Goal: Transaction & Acquisition: Subscribe to service/newsletter

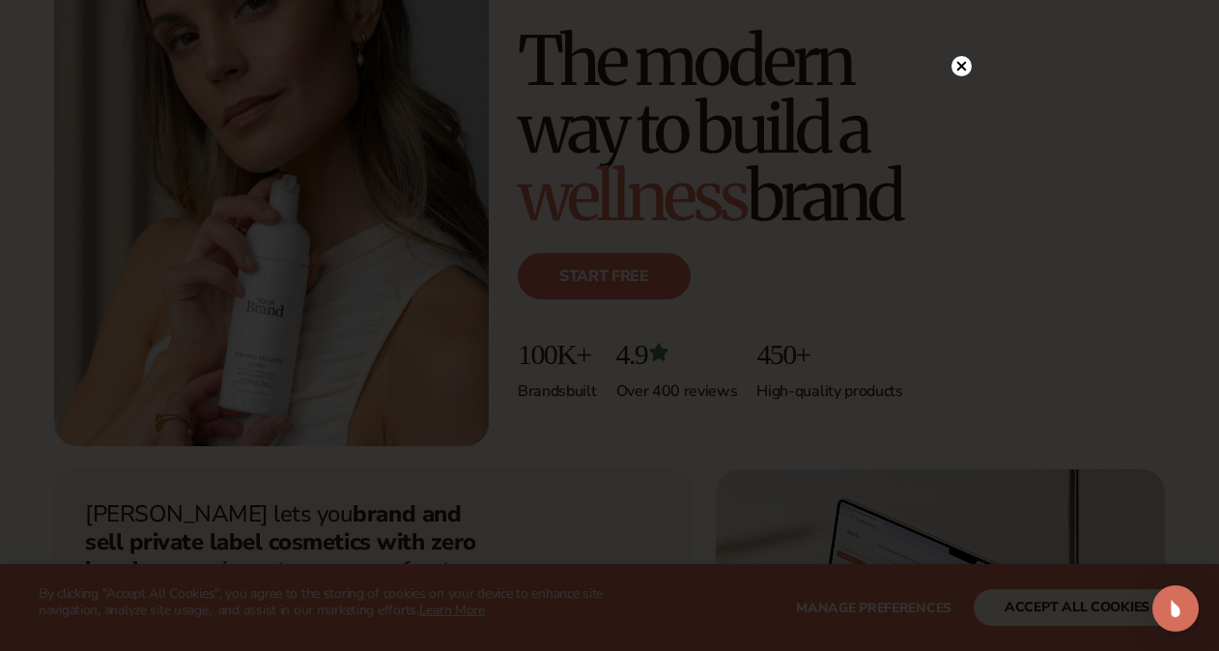
scroll to position [220, 0]
click at [960, 103] on icon at bounding box center [962, 105] width 10 height 10
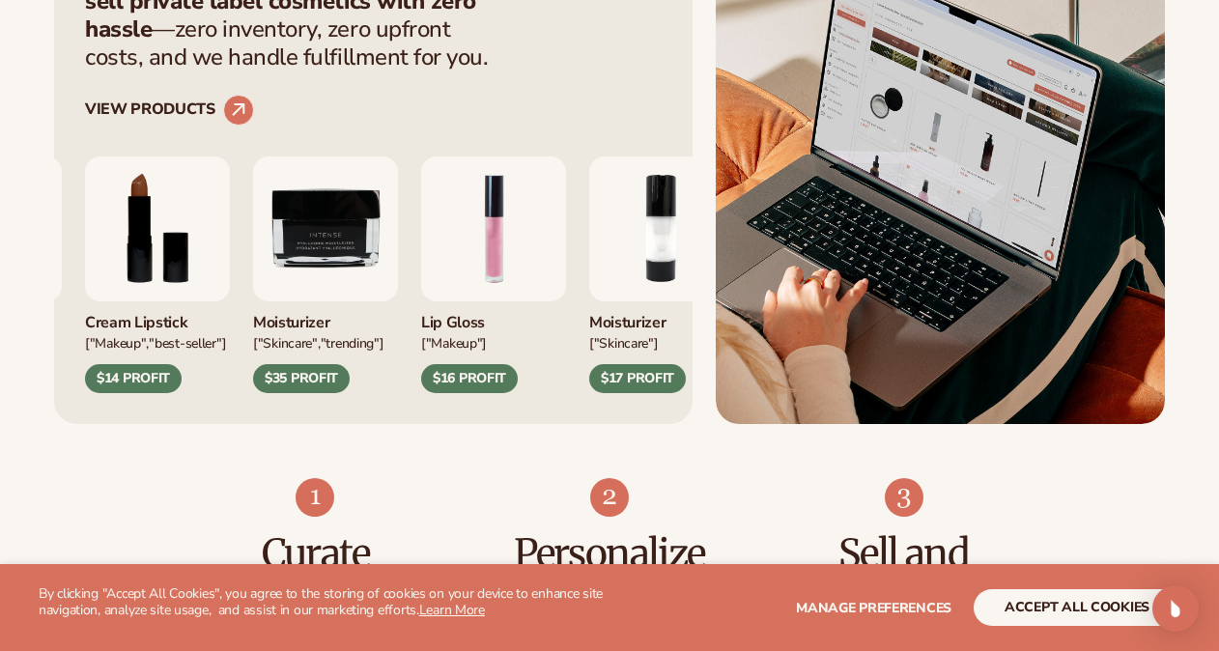
scroll to position [759, 0]
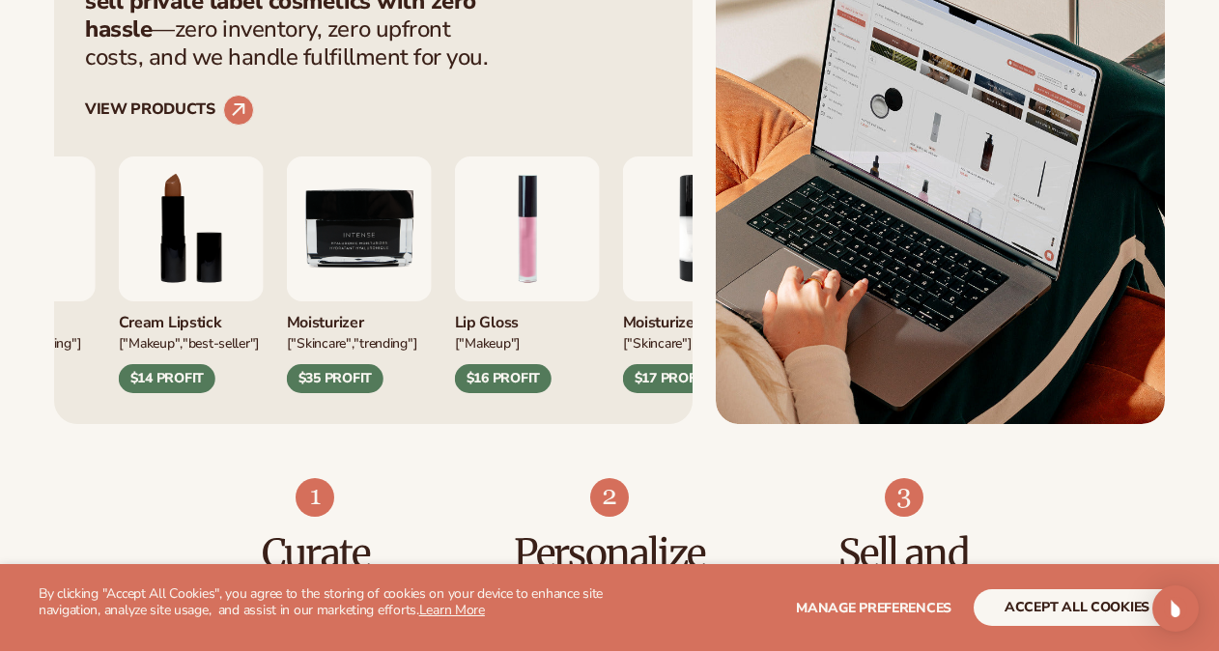
click at [522, 240] on img "1 / 9" at bounding box center [527, 228] width 145 height 145
click at [537, 216] on img "1 / 9" at bounding box center [527, 228] width 145 height 145
click at [233, 107] on circle at bounding box center [238, 110] width 43 height 43
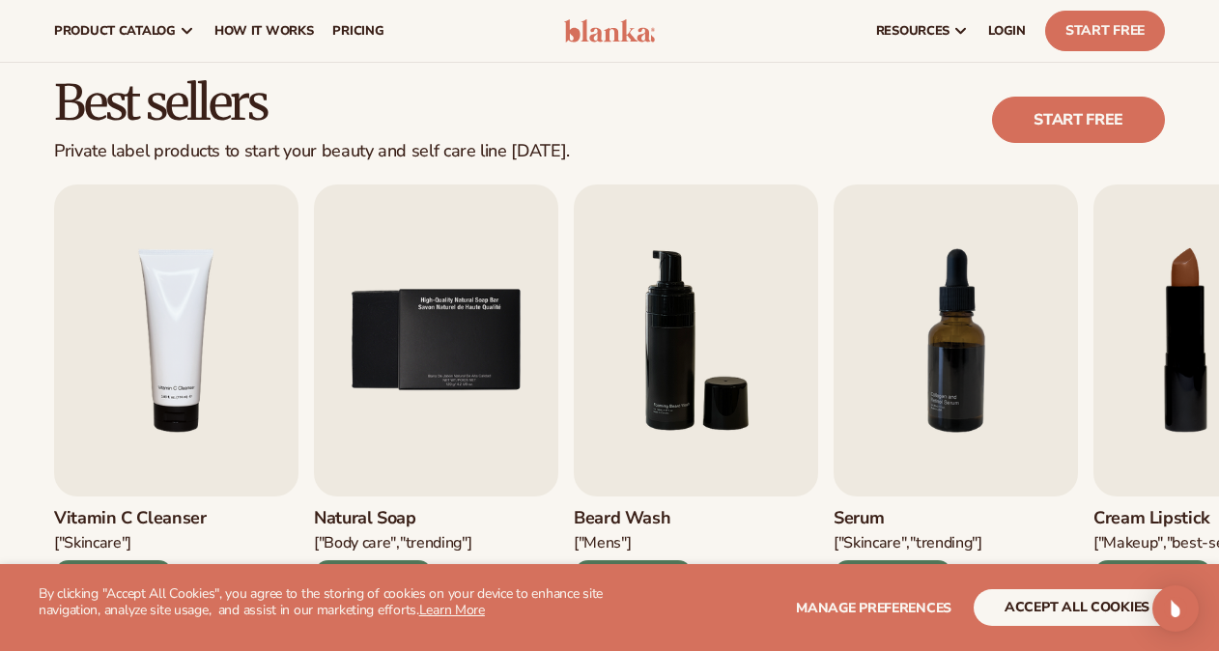
scroll to position [430, 0]
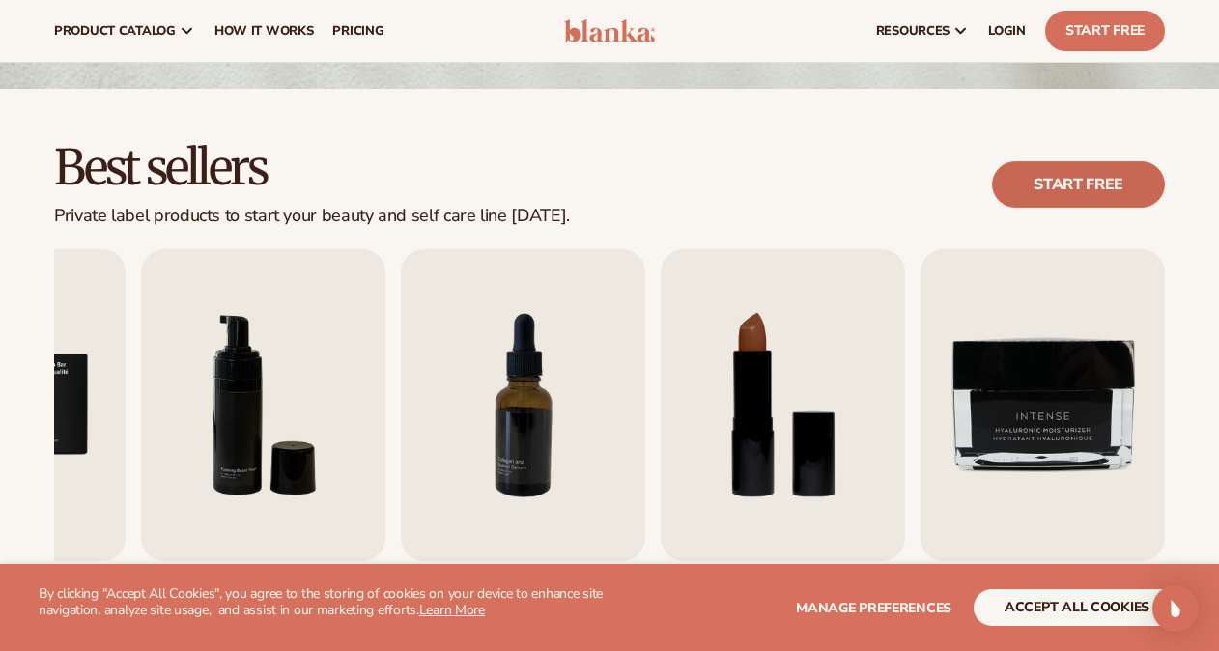
click at [1083, 186] on link "Start free" at bounding box center [1078, 184] width 173 height 46
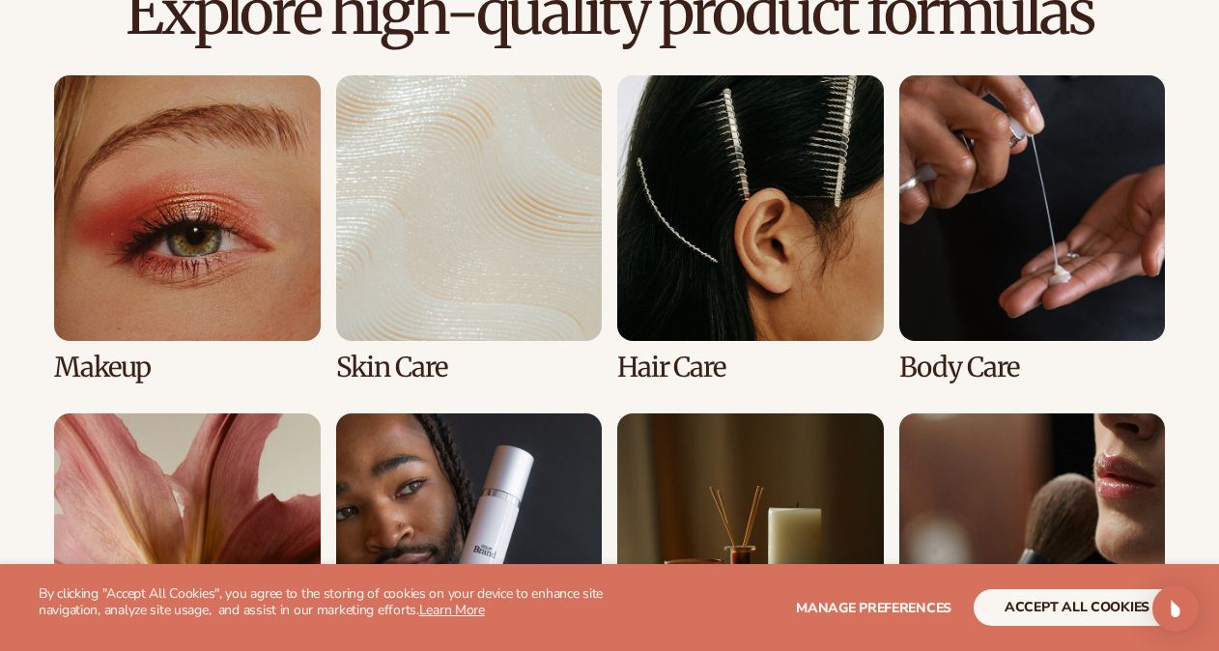
scroll to position [1366, 0]
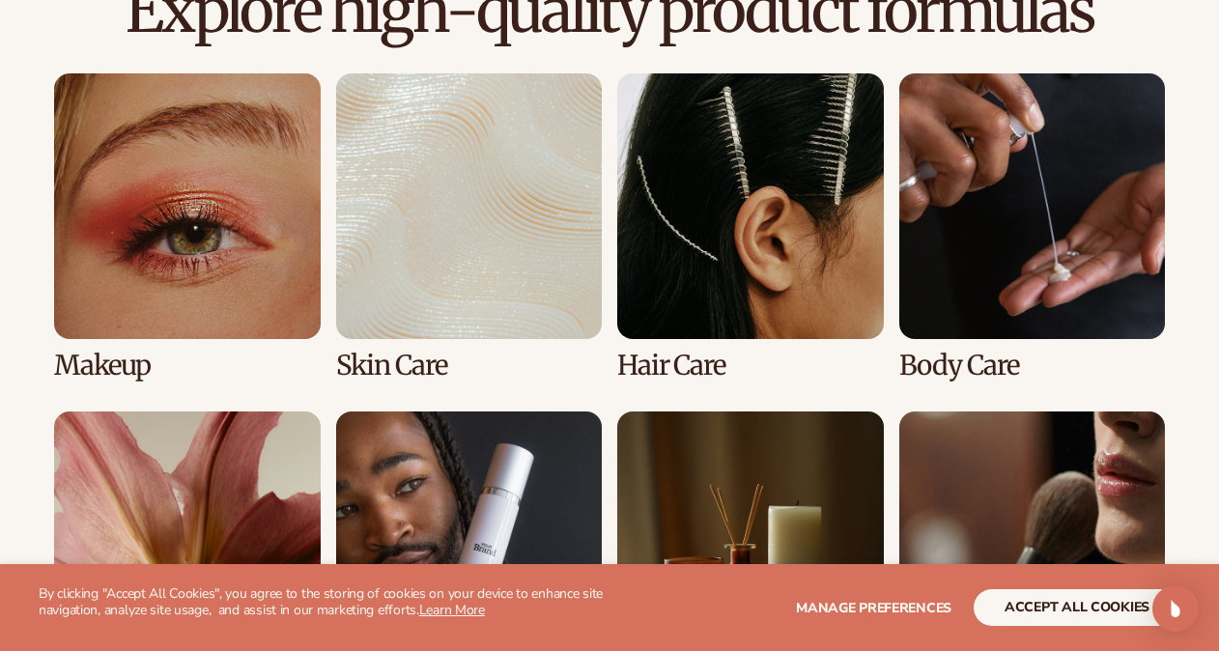
click at [182, 257] on link "1 / 8" at bounding box center [187, 226] width 267 height 307
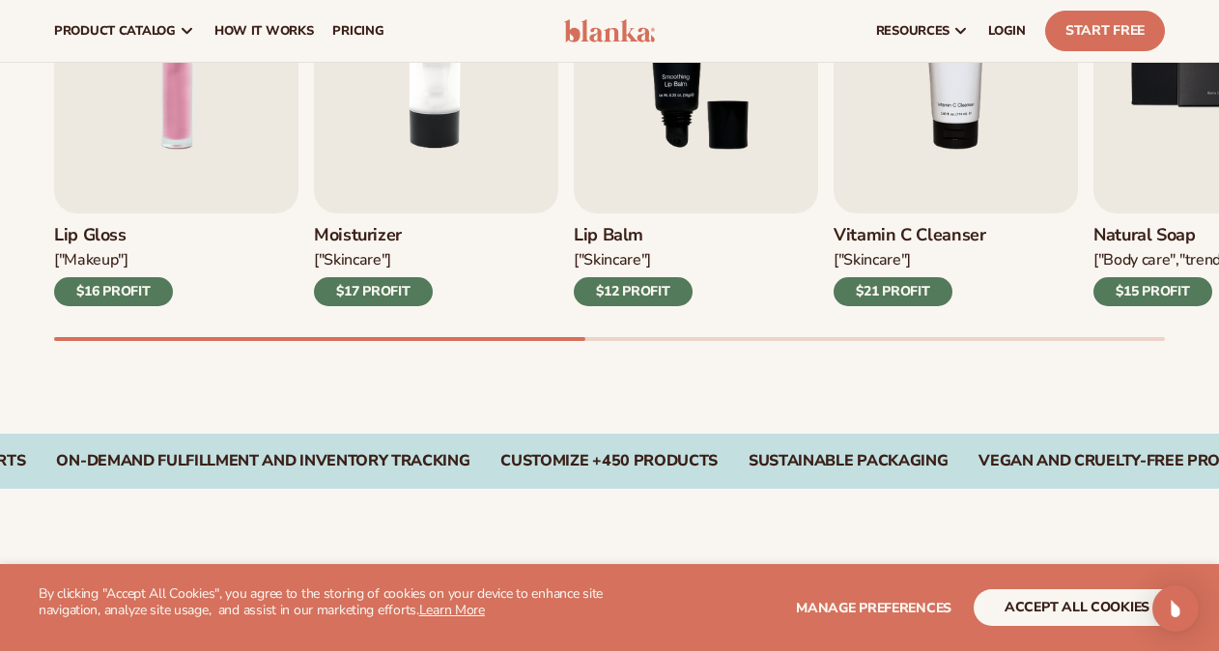
scroll to position [774, 0]
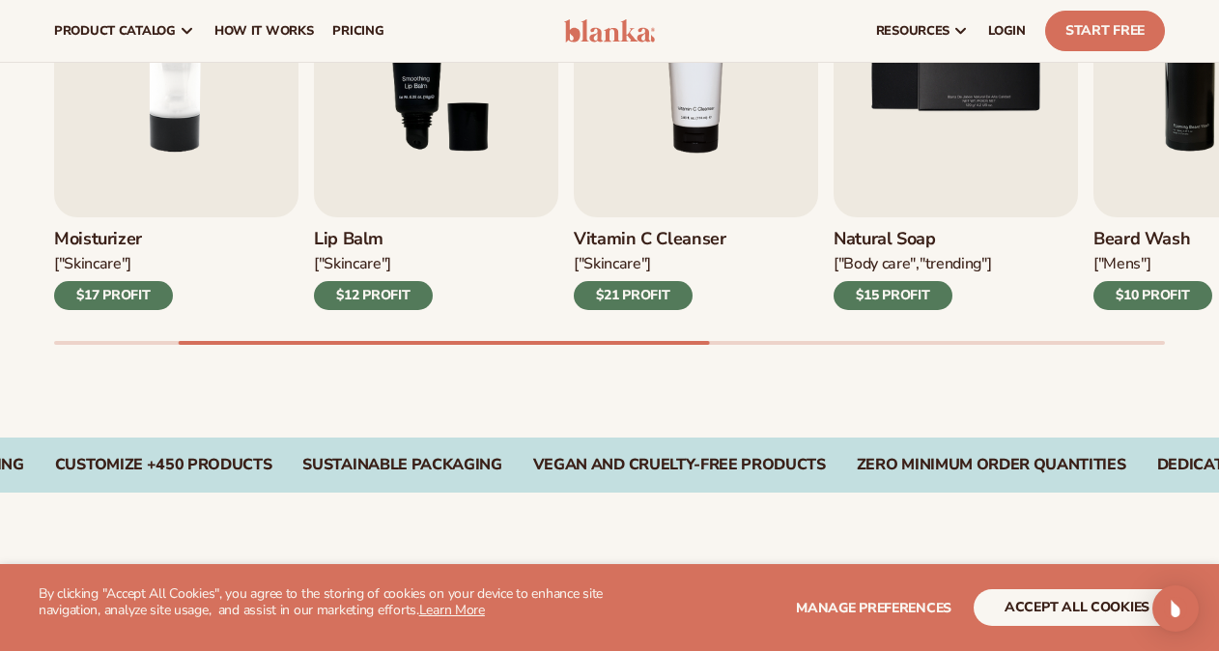
click at [438, 160] on img "3 / 9" at bounding box center [436, 61] width 244 height 312
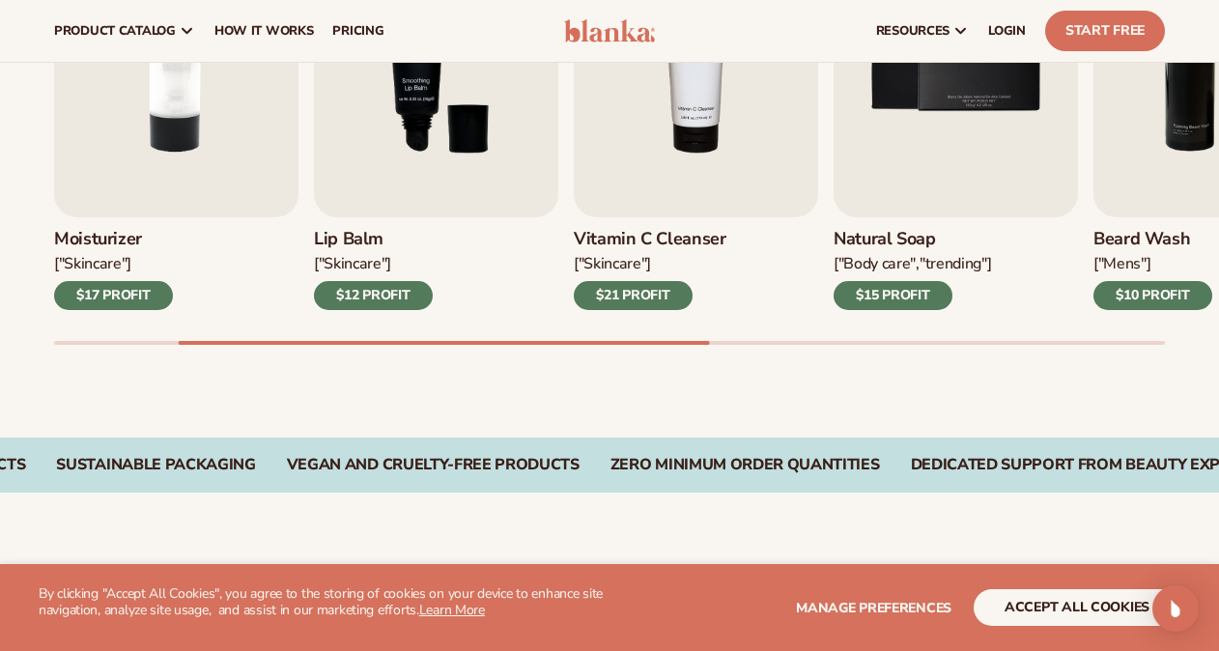
click at [368, 296] on div "$12 PROFIT" at bounding box center [373, 295] width 119 height 29
click at [427, 153] on img "3 / 9" at bounding box center [436, 61] width 244 height 312
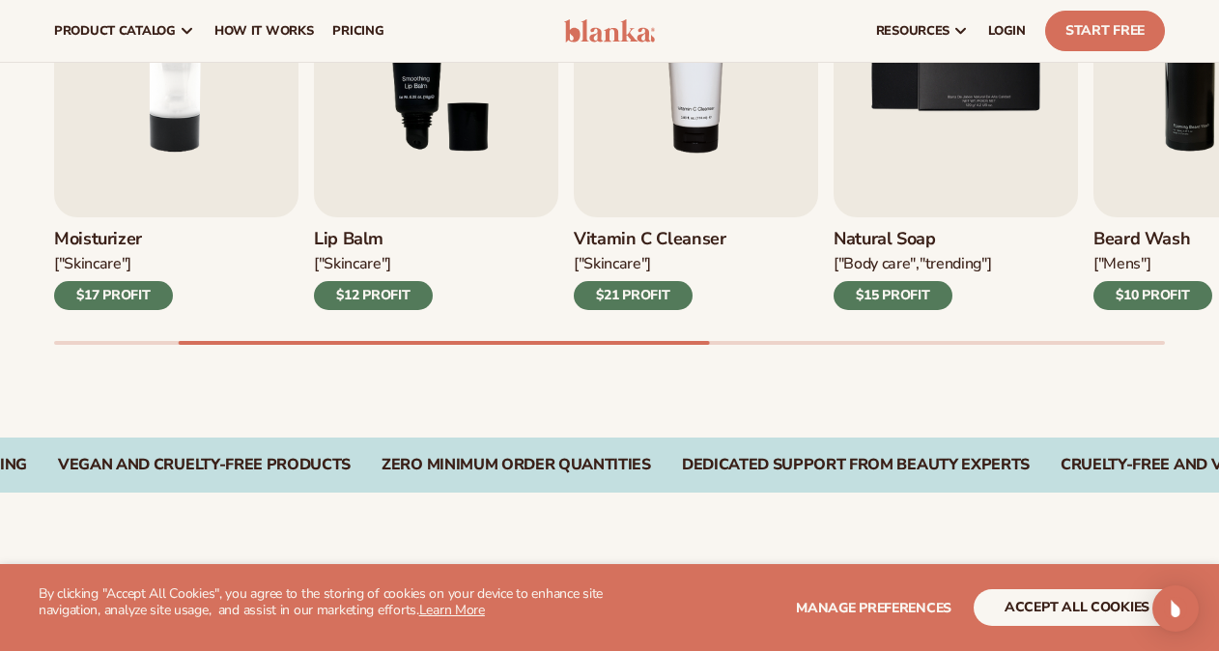
click at [427, 153] on img "3 / 9" at bounding box center [436, 61] width 244 height 312
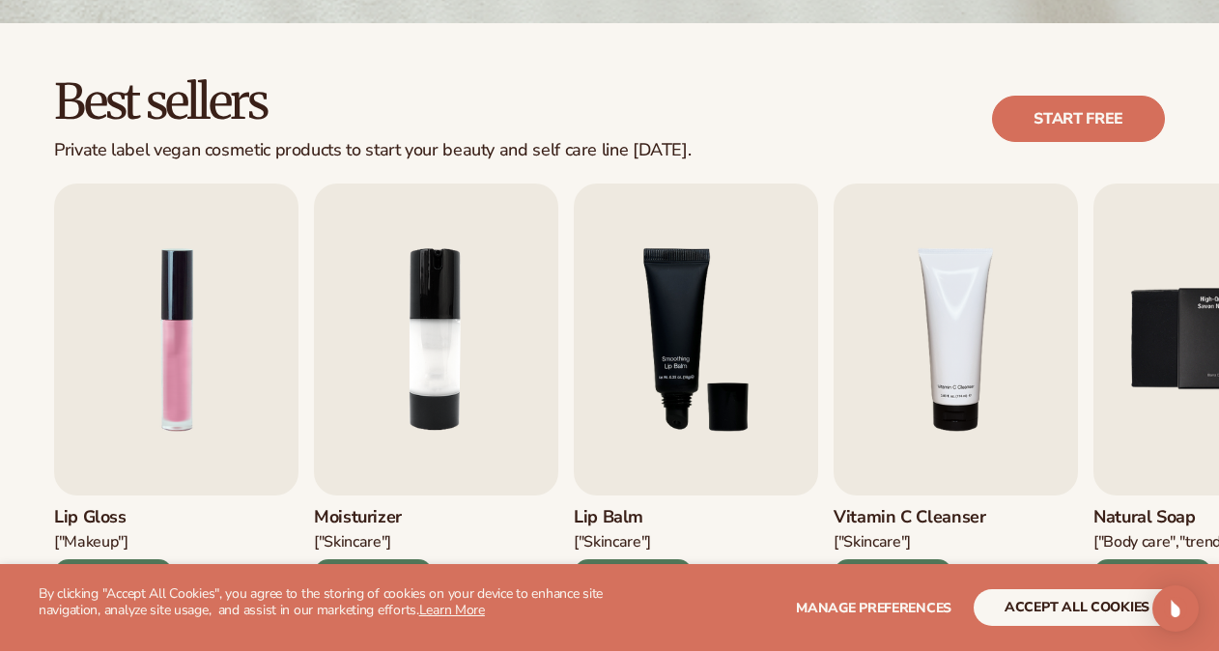
scroll to position [546, 0]
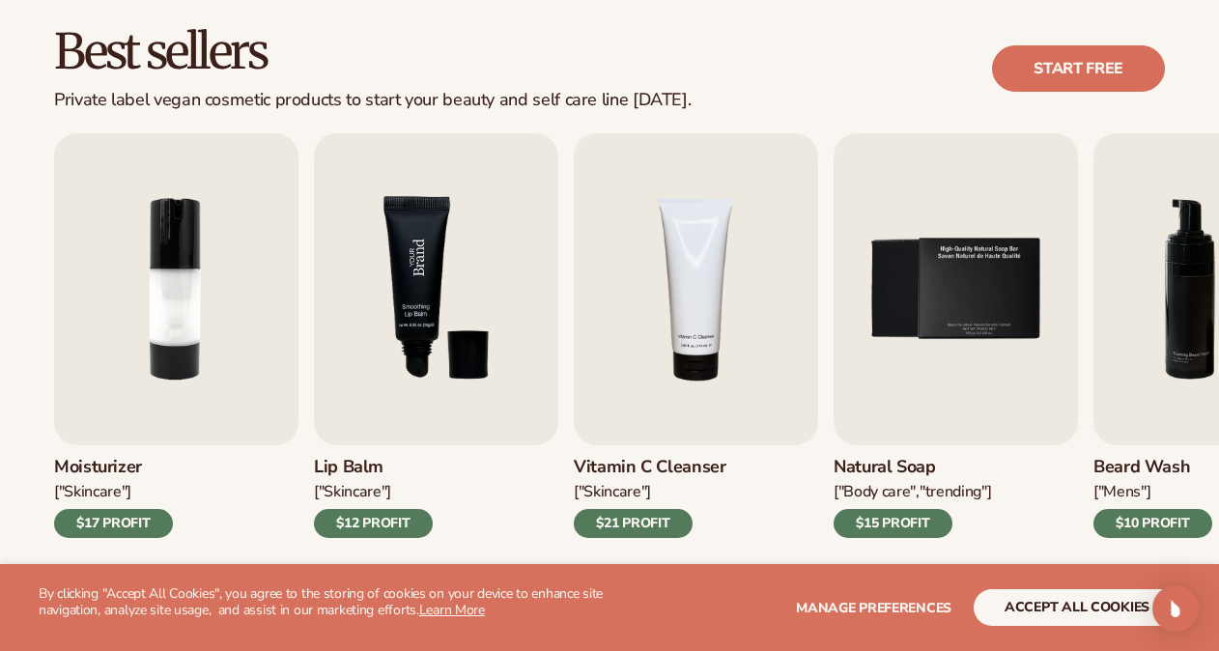
click at [440, 259] on img "3 / 9" at bounding box center [436, 289] width 244 height 312
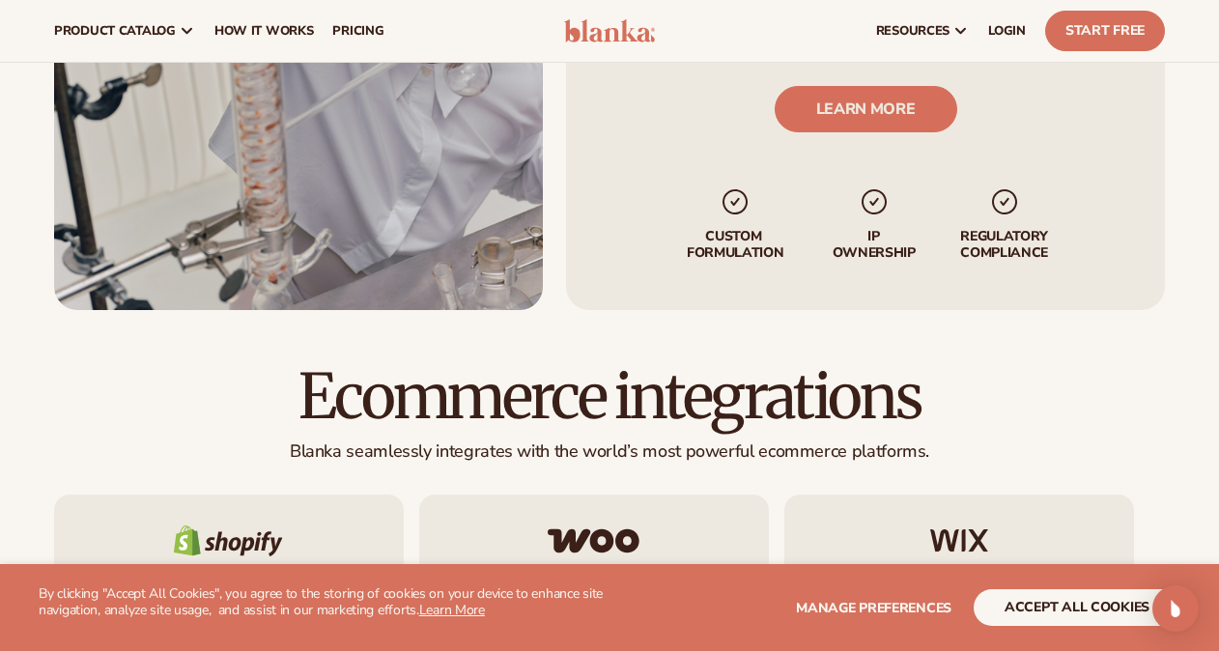
scroll to position [2540, 0]
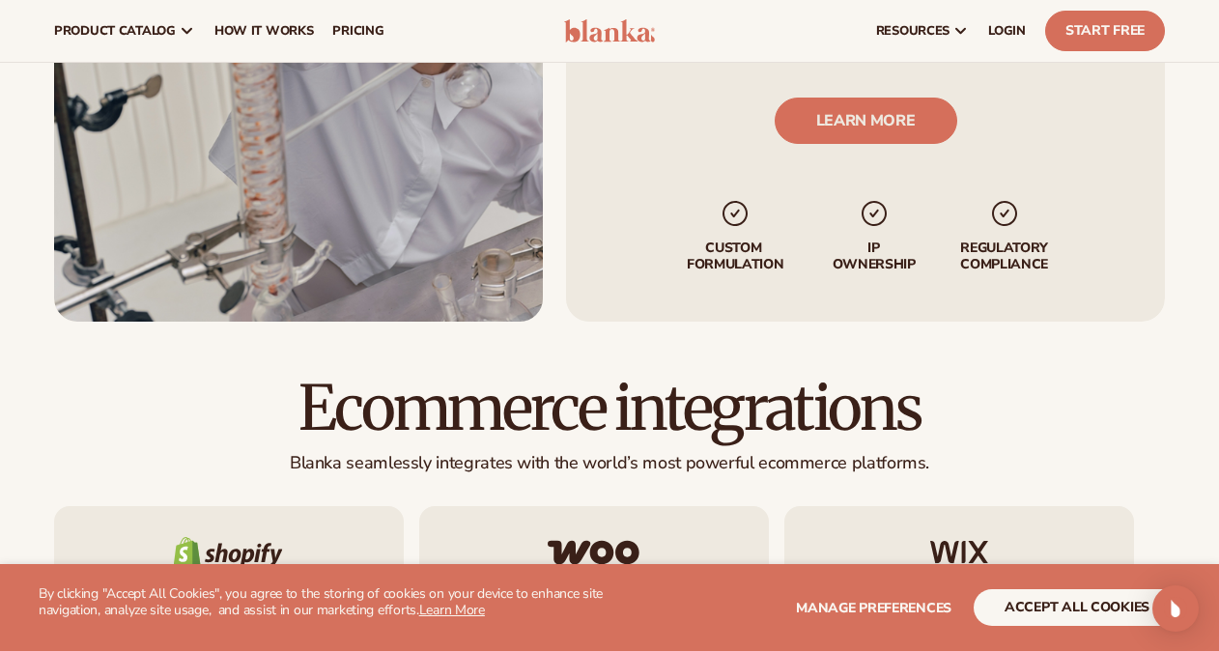
click at [825, 190] on ul "Custom formulation IP Ownership regulatory compliance" at bounding box center [865, 209] width 382 height 129
click at [832, 119] on link "LEARN MORE" at bounding box center [865, 122] width 183 height 46
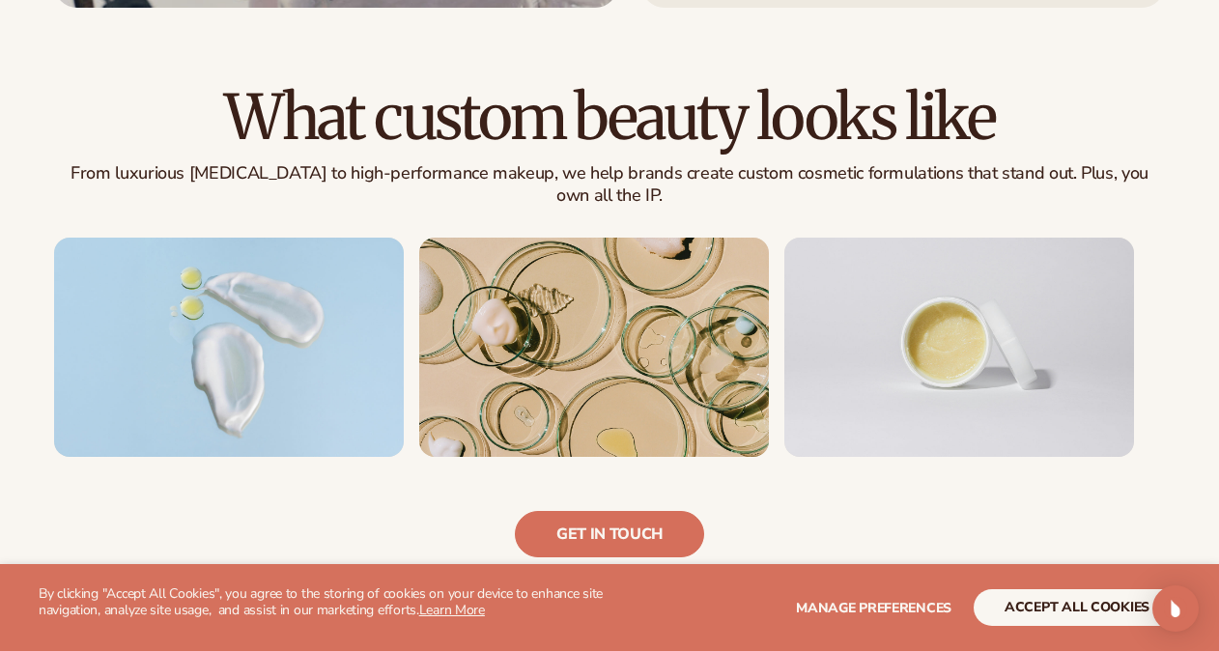
scroll to position [1185, 0]
